Goal: Task Accomplishment & Management: Use online tool/utility

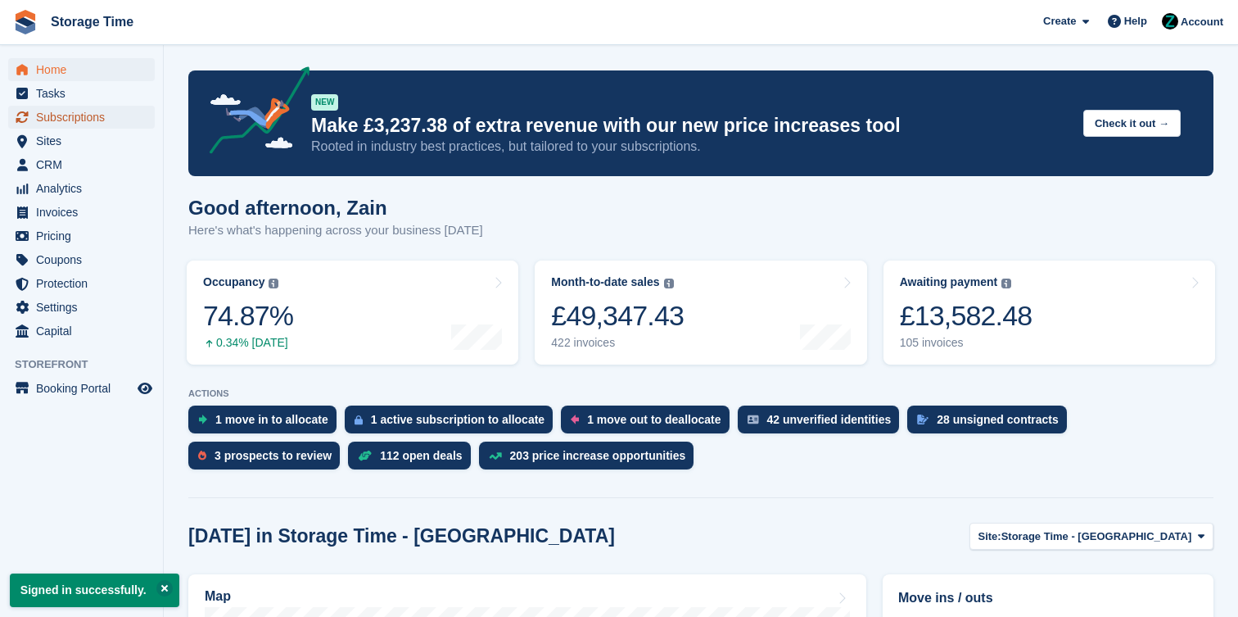
click at [107, 115] on span "Subscriptions" at bounding box center [85, 117] width 98 height 23
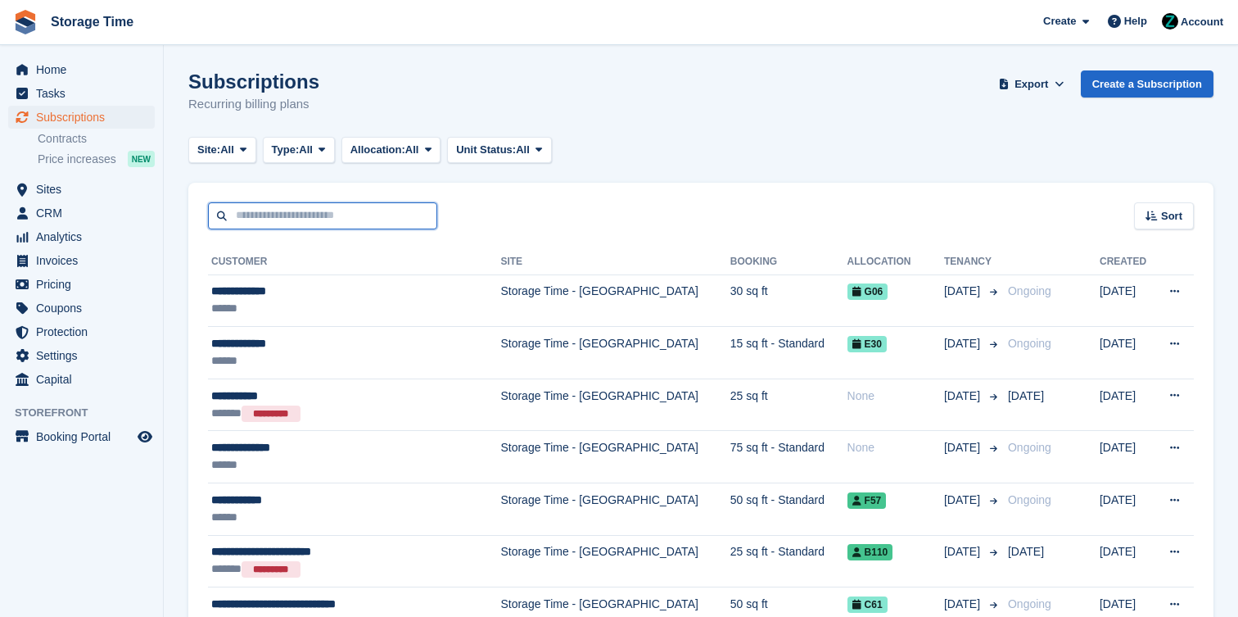
click at [379, 208] on input "text" at bounding box center [322, 215] width 229 height 27
type input "******"
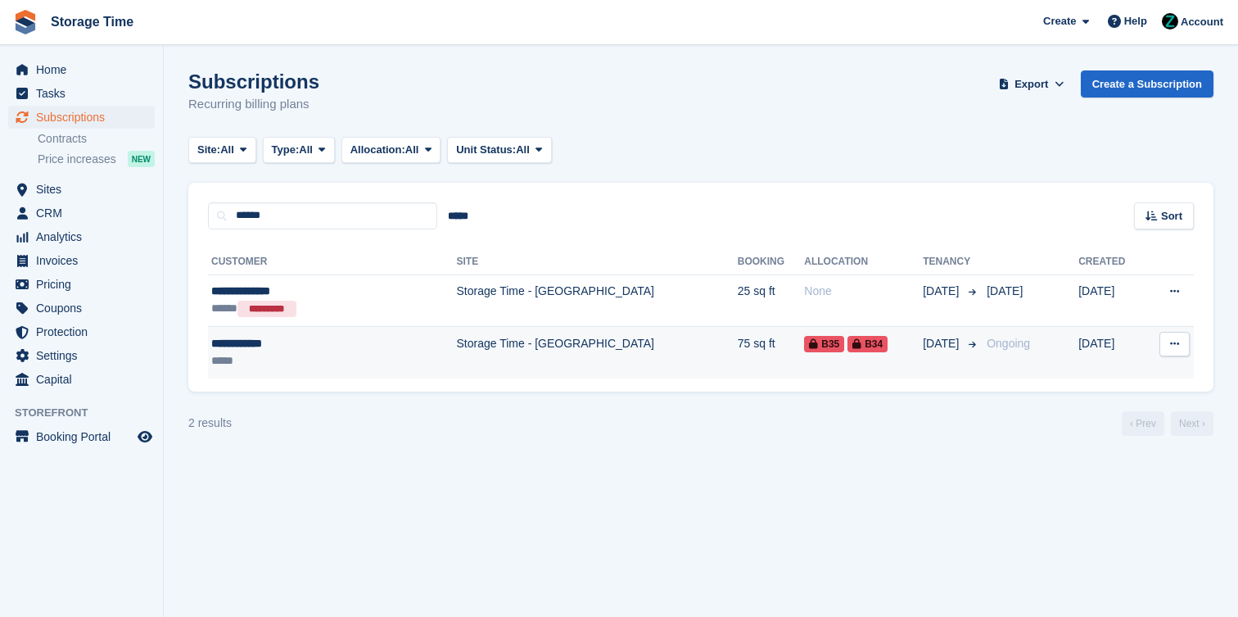
click at [466, 364] on td "Storage Time - [GEOGRAPHIC_DATA]" at bounding box center [597, 353] width 281 height 52
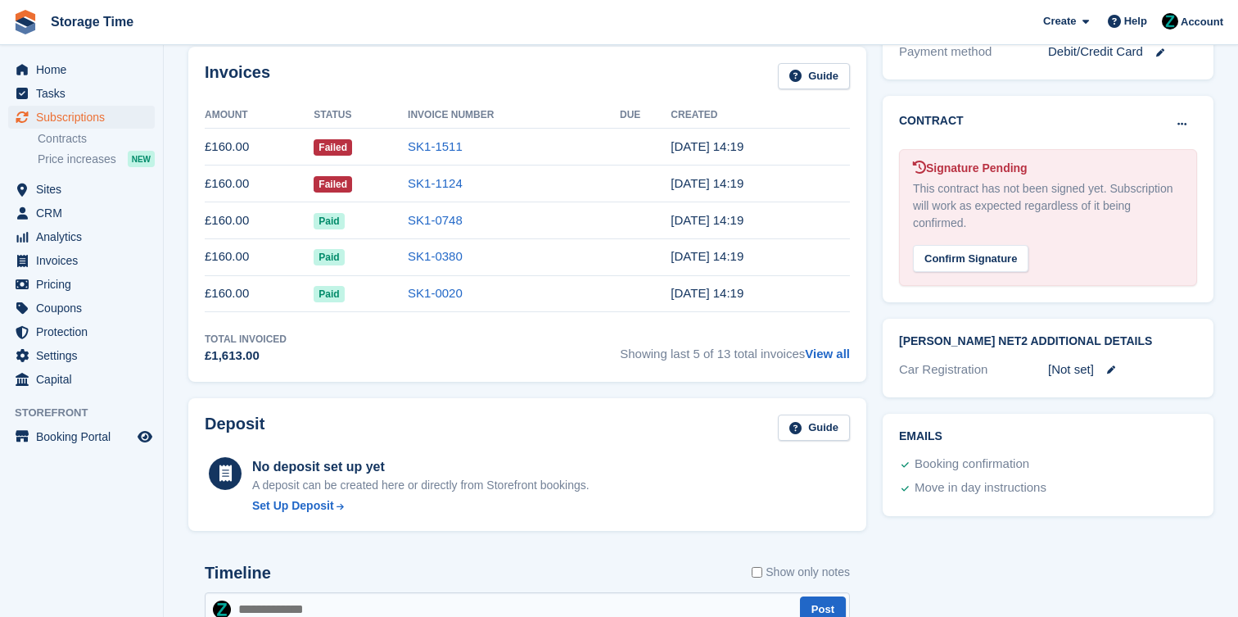
scroll to position [653, 0]
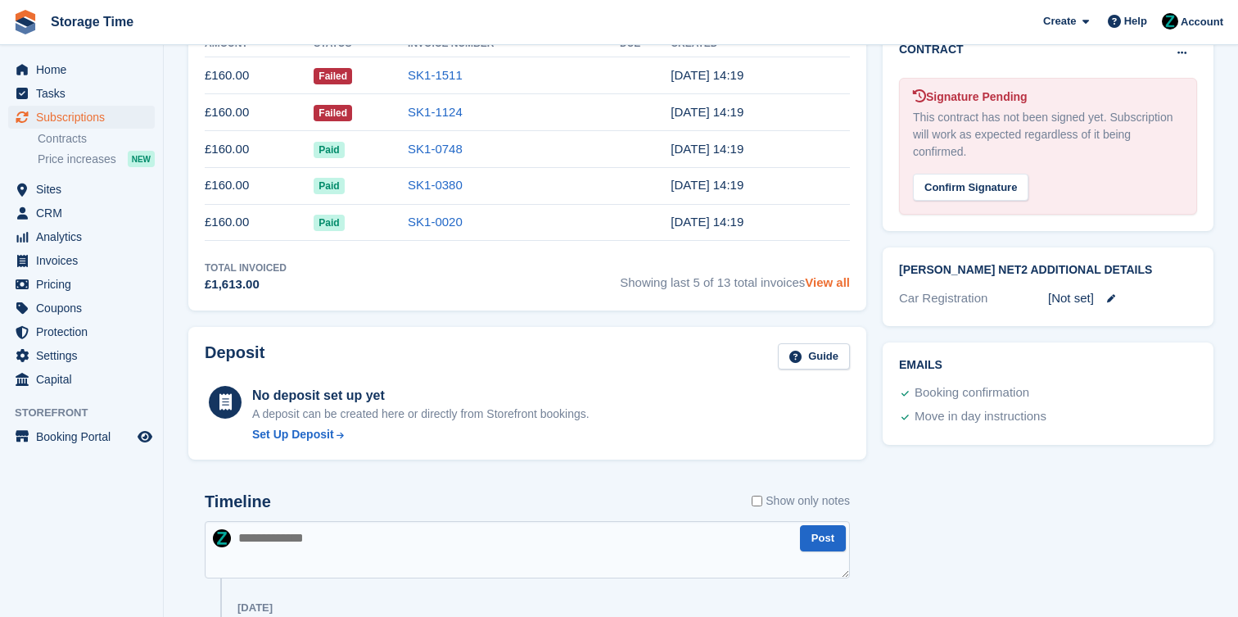
click at [838, 284] on link "View all" at bounding box center [827, 282] width 45 height 14
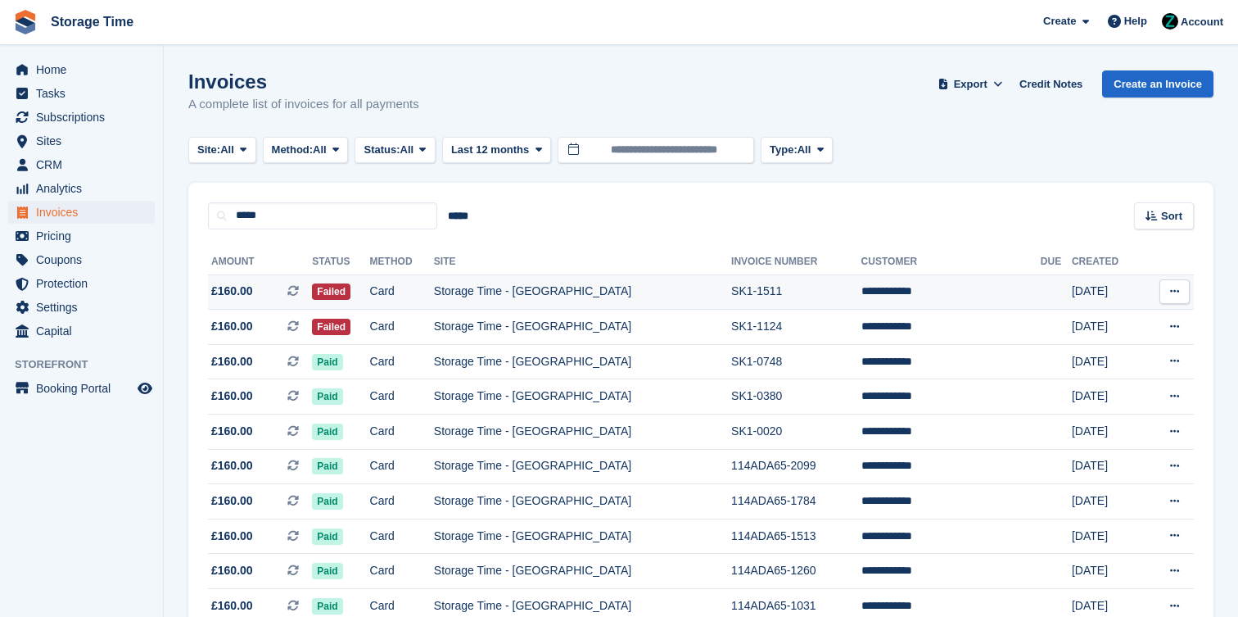
click at [572, 301] on td "Storage Time - [GEOGRAPHIC_DATA]" at bounding box center [582, 291] width 297 height 35
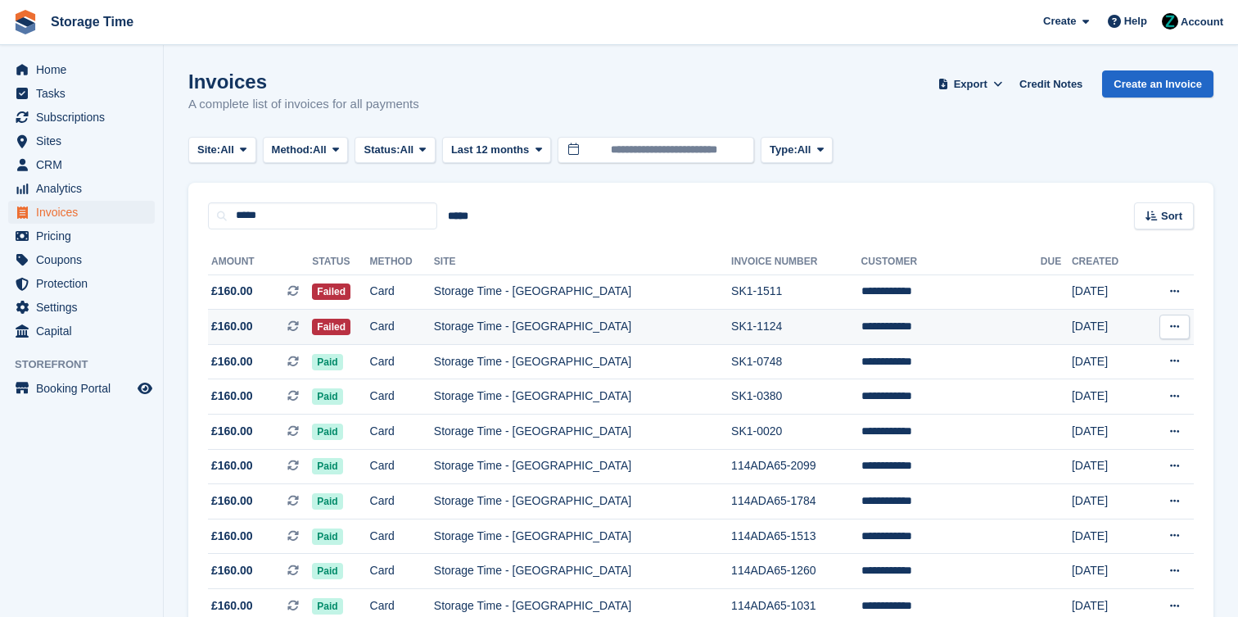
click at [1041, 322] on td at bounding box center [1056, 327] width 31 height 35
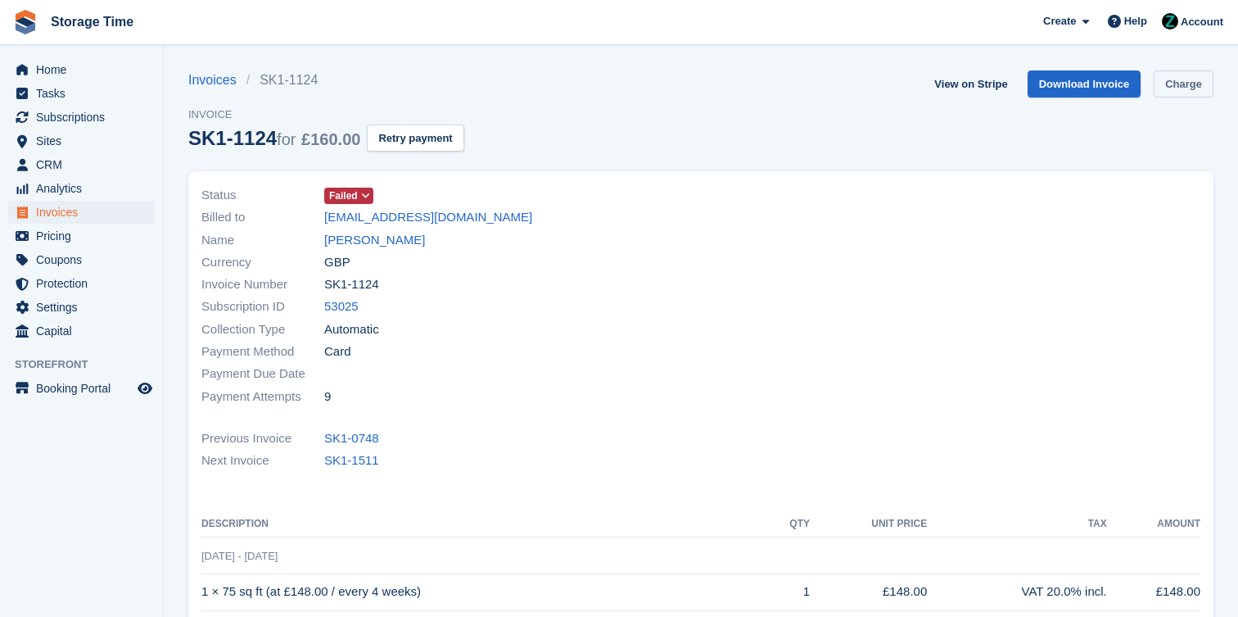
click at [1165, 95] on link "Charge" at bounding box center [1184, 83] width 60 height 27
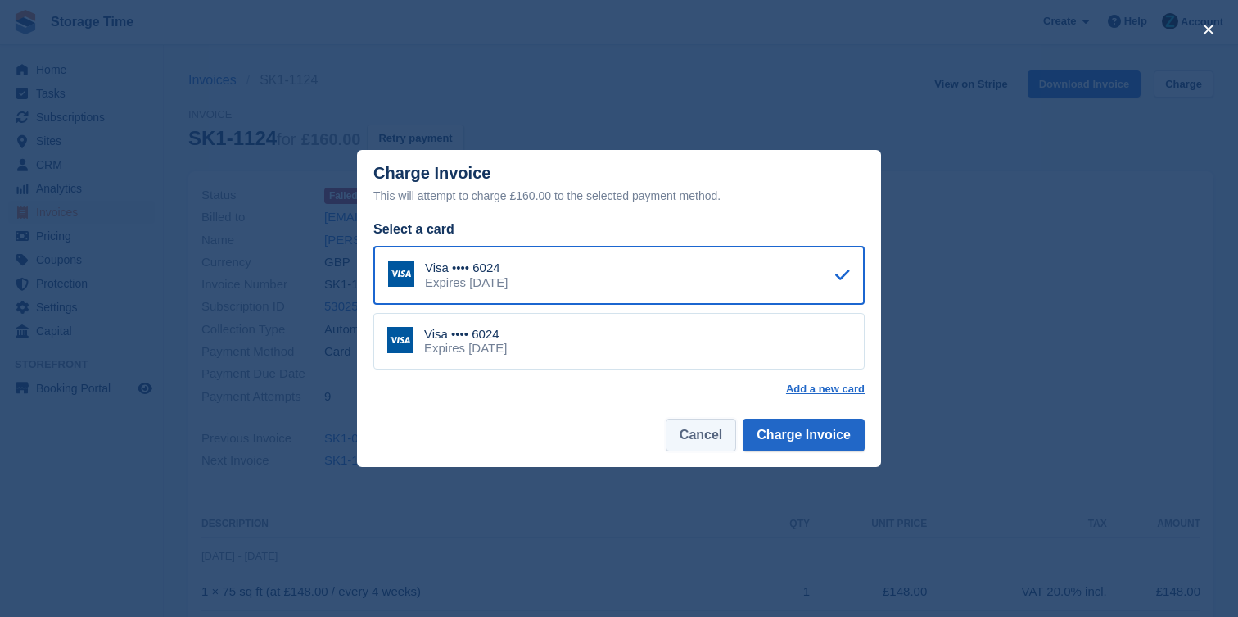
click at [709, 438] on button "Cancel" at bounding box center [701, 434] width 70 height 33
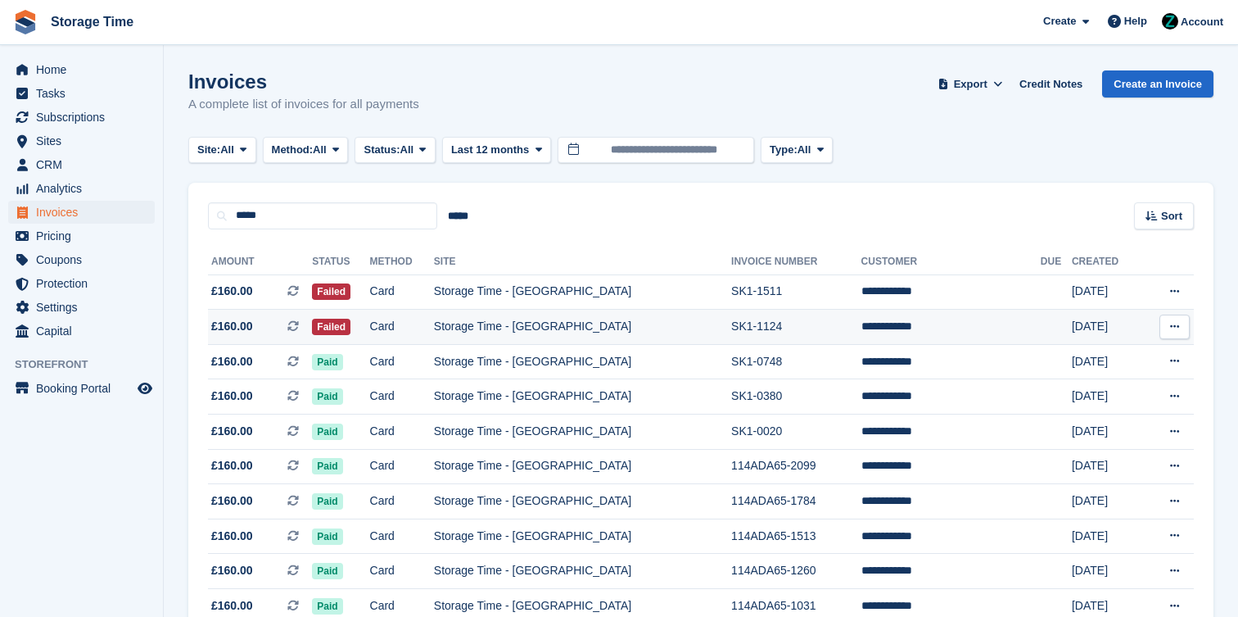
click at [698, 327] on td "Storage Time - [GEOGRAPHIC_DATA]" at bounding box center [582, 327] width 297 height 35
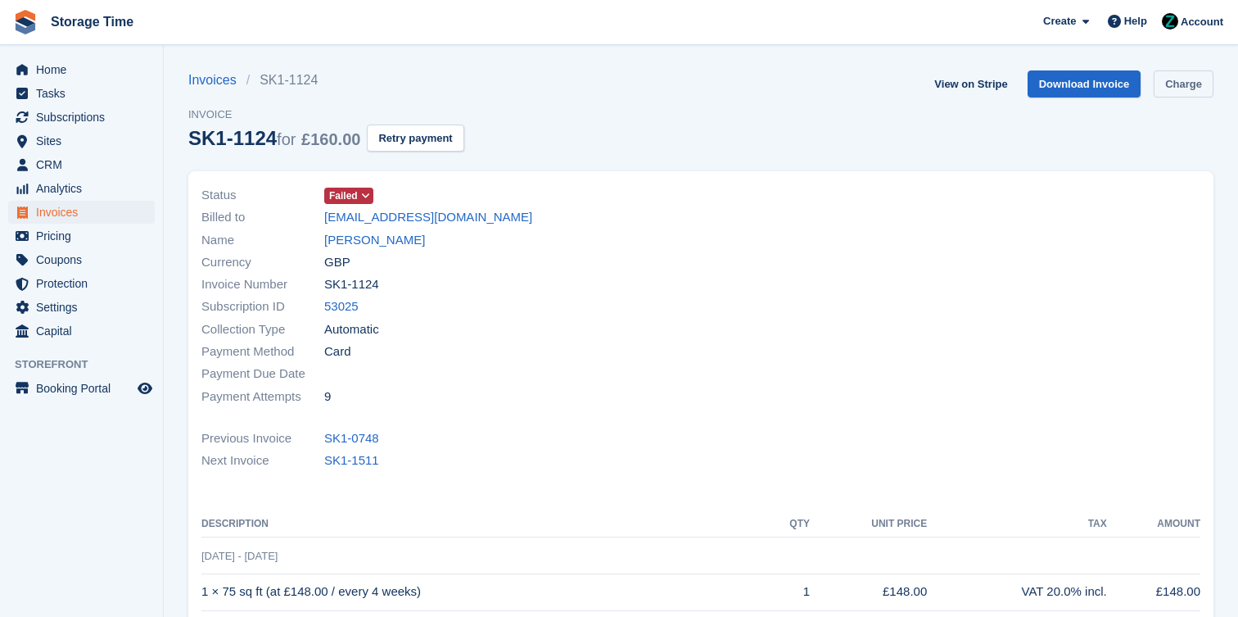
click at [1184, 81] on link "Charge" at bounding box center [1184, 83] width 60 height 27
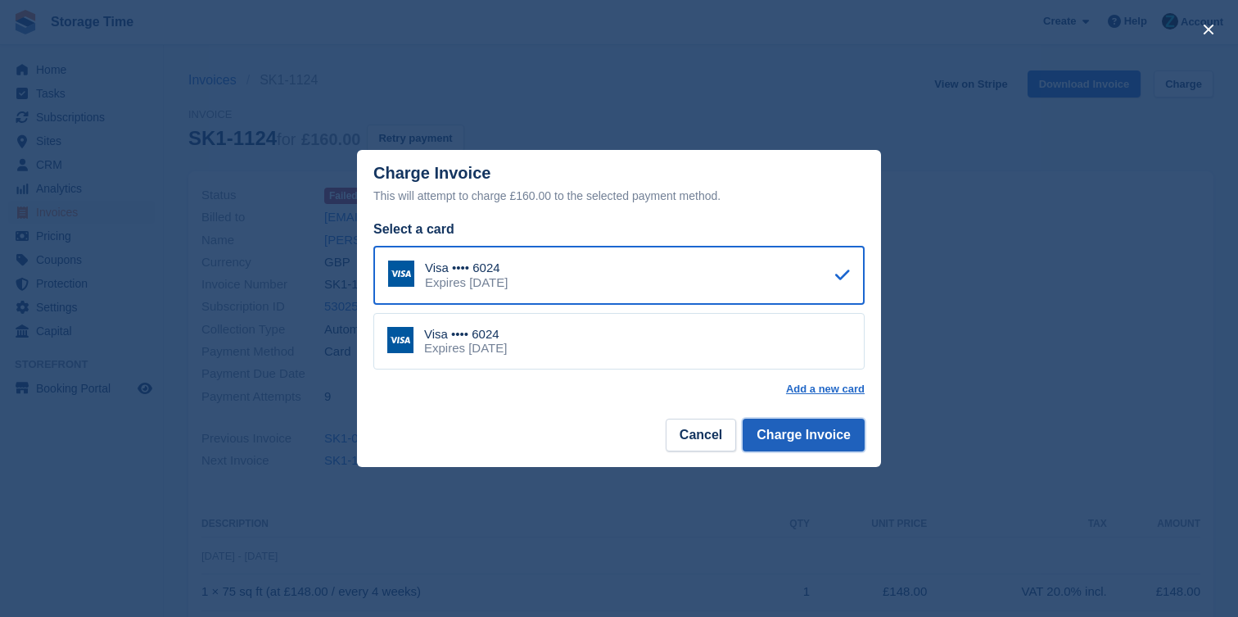
click at [826, 449] on button "Charge Invoice" at bounding box center [804, 434] width 122 height 33
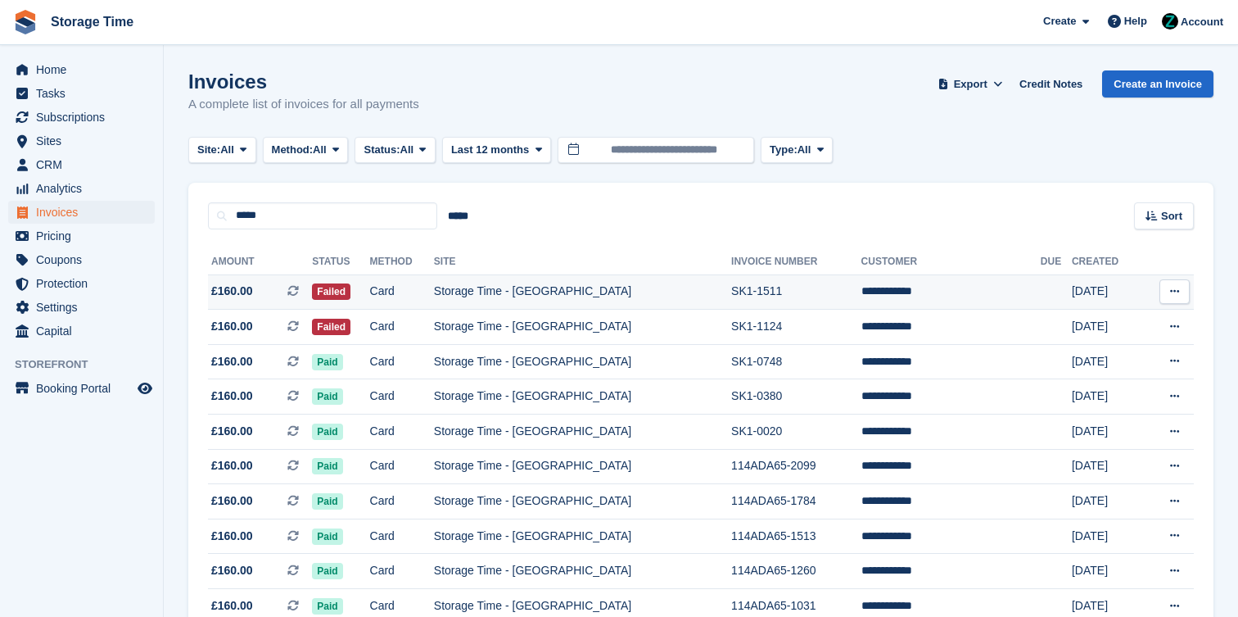
click at [799, 301] on td "SK1-1511" at bounding box center [796, 291] width 130 height 35
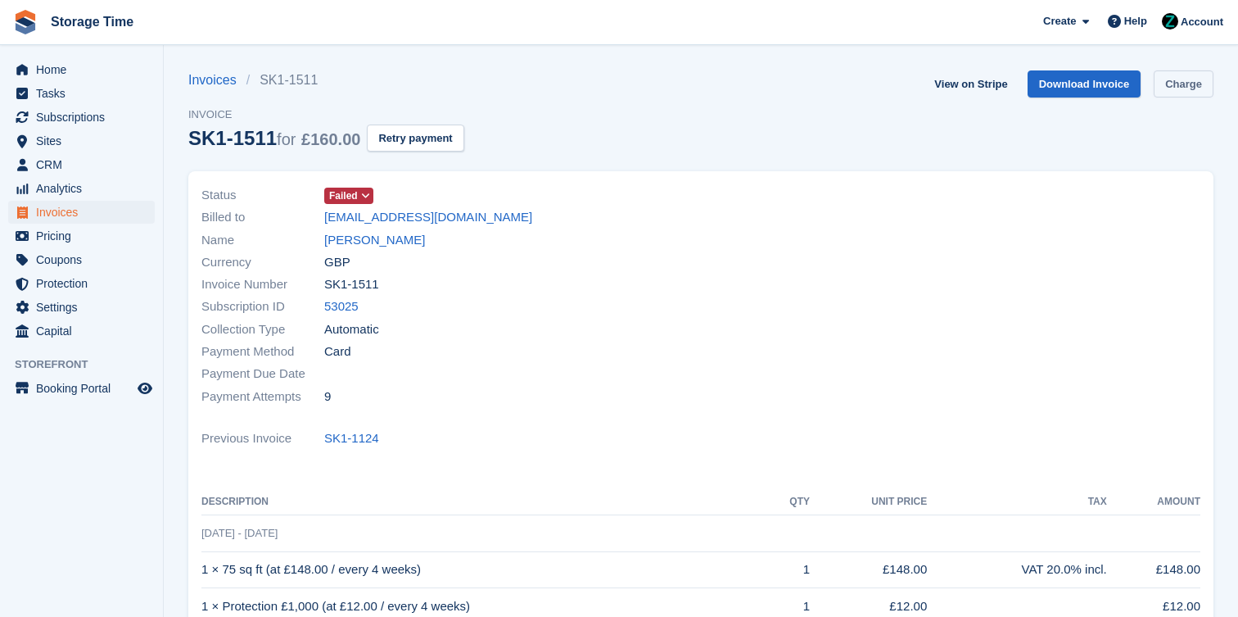
click at [1203, 73] on link "Charge" at bounding box center [1184, 83] width 60 height 27
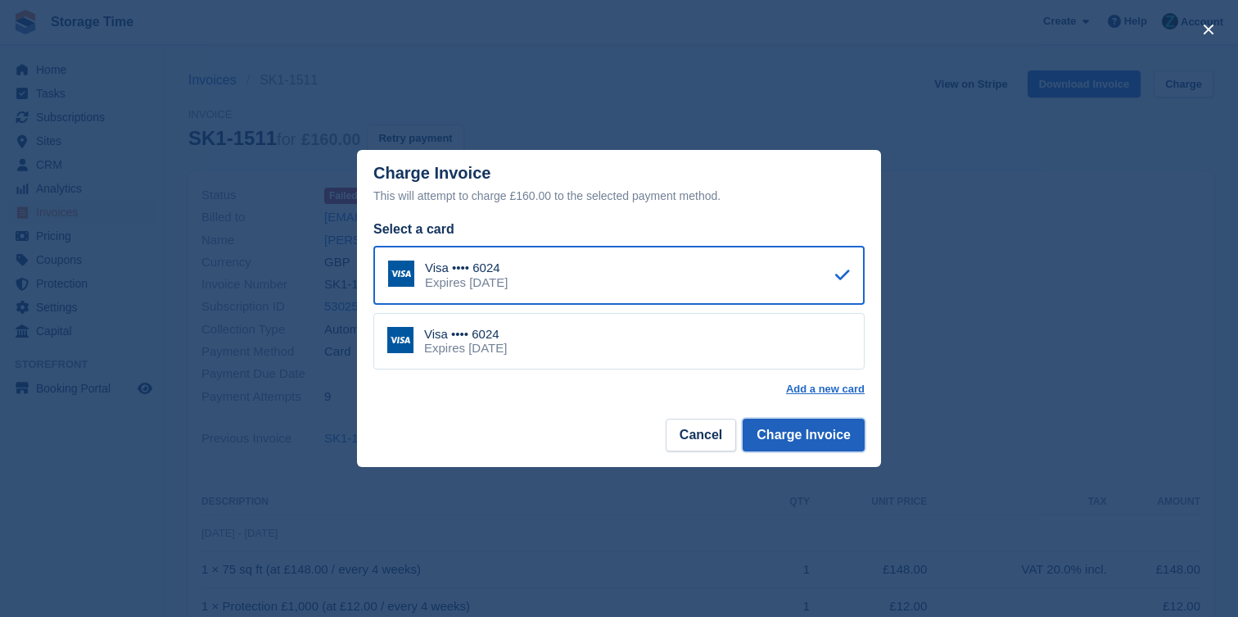
click at [821, 441] on button "Charge Invoice" at bounding box center [804, 434] width 122 height 33
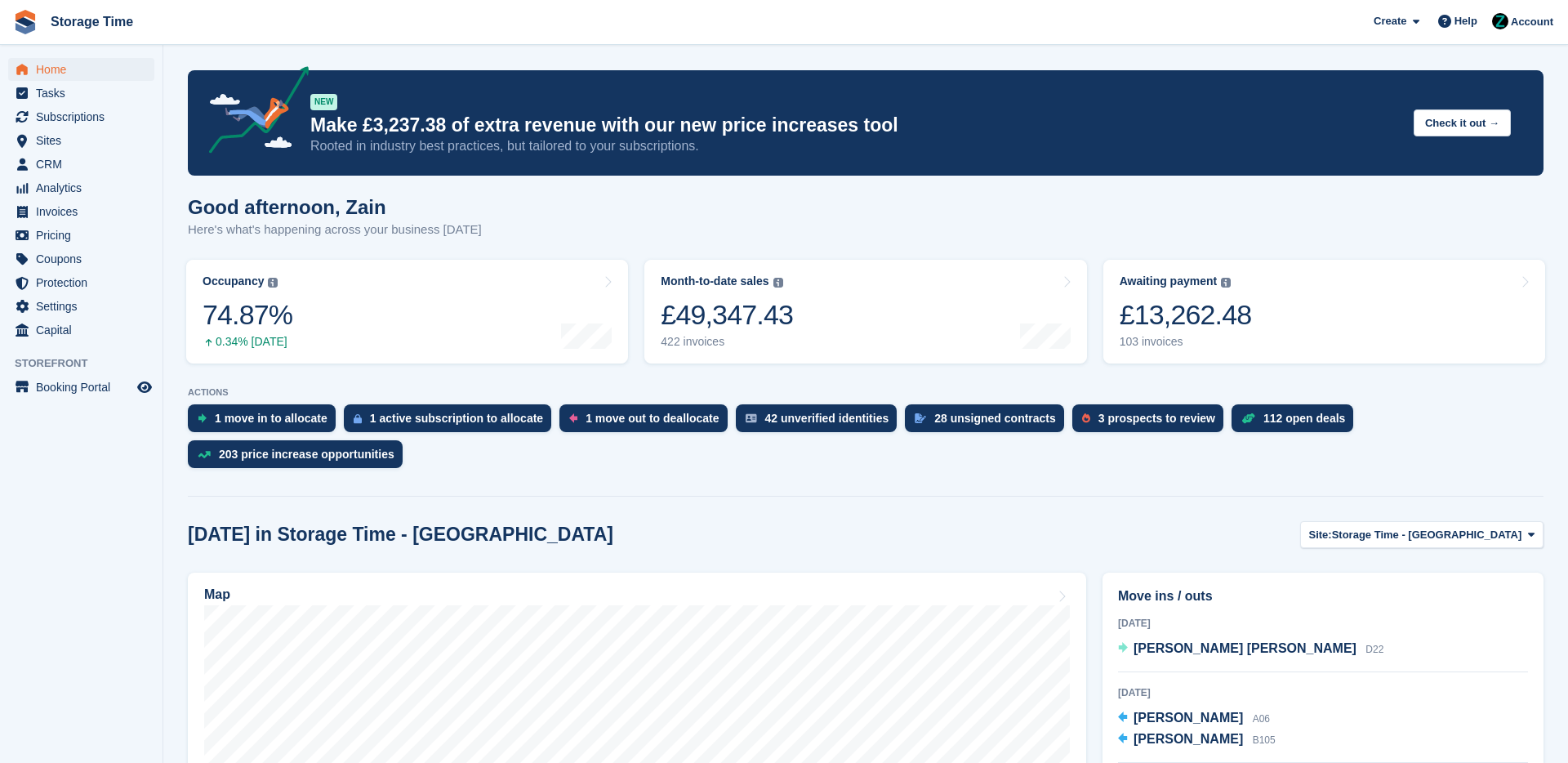
scroll to position [214, 0]
